Goal: Check status

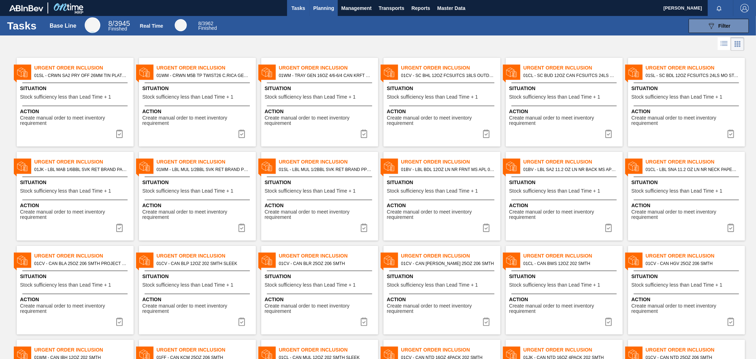
click at [332, 10] on span "Planning" at bounding box center [323, 8] width 21 height 9
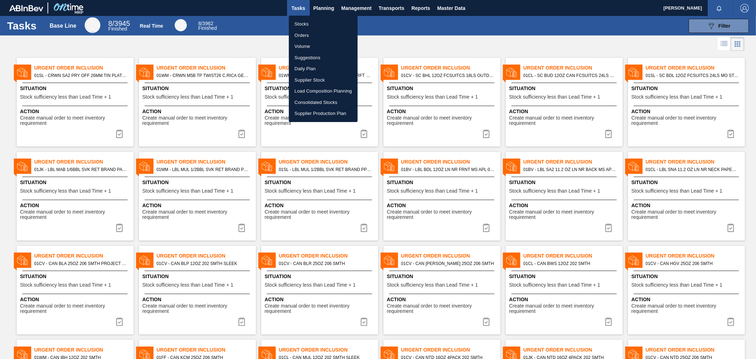
click at [321, 6] on div at bounding box center [378, 179] width 756 height 359
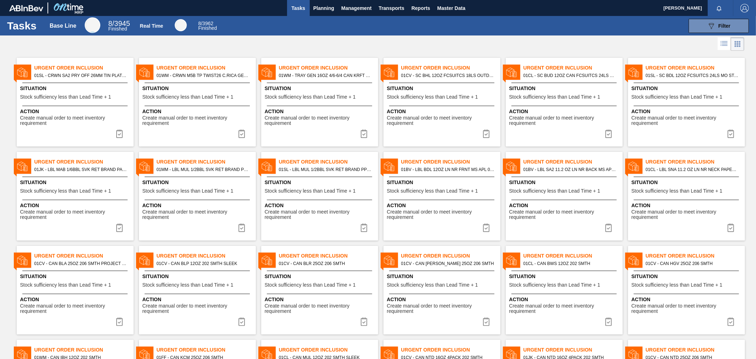
click at [321, 6] on span "Planning" at bounding box center [323, 8] width 21 height 9
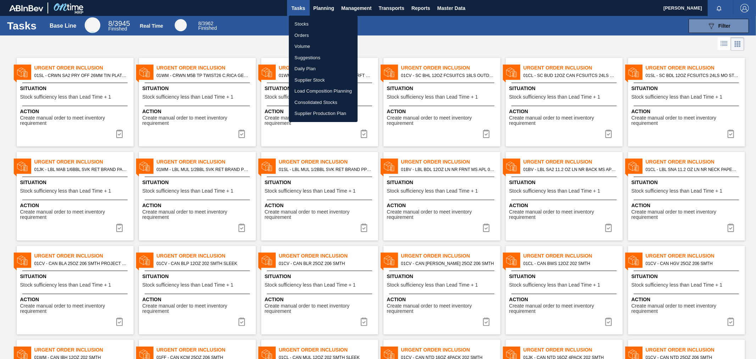
click at [304, 33] on li "Orders" at bounding box center [323, 35] width 69 height 11
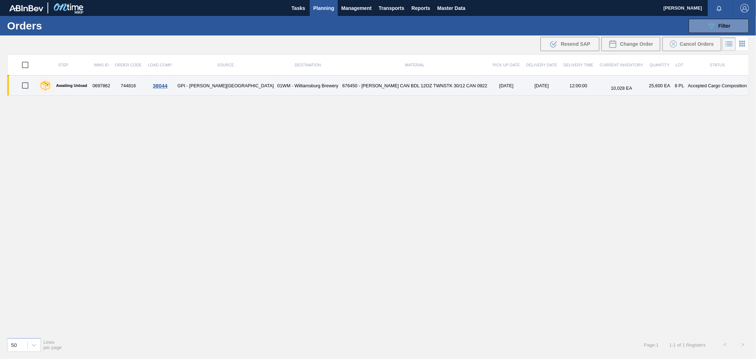
click at [341, 82] on td "676450 - [PERSON_NAME] CAN BDL 12OZ TWNSTK 30/12 CAN 0922" at bounding box center [415, 85] width 150 height 20
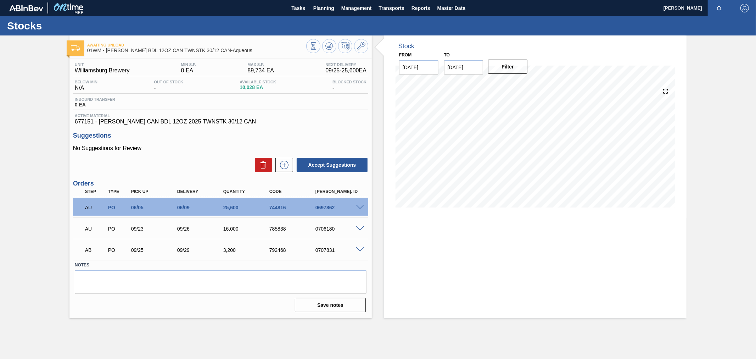
click at [359, 207] on span at bounding box center [360, 206] width 9 height 5
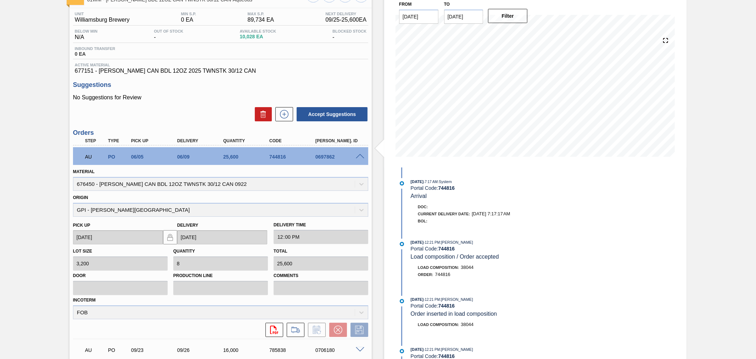
scroll to position [52, 0]
